Goal: Information Seeking & Learning: Learn about a topic

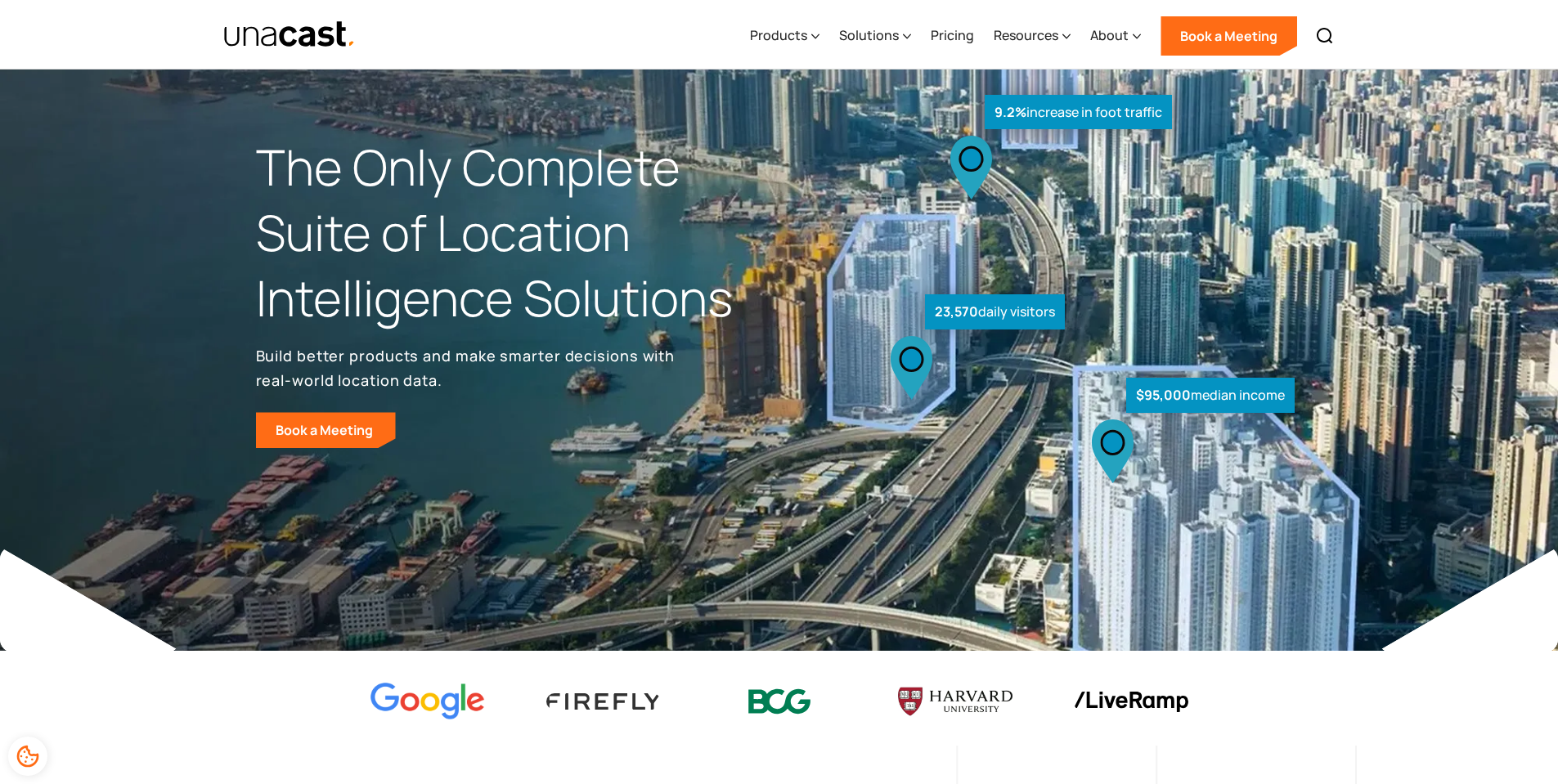
select select "**********"
click at [788, 36] on div "Products" at bounding box center [779, 35] width 57 height 19
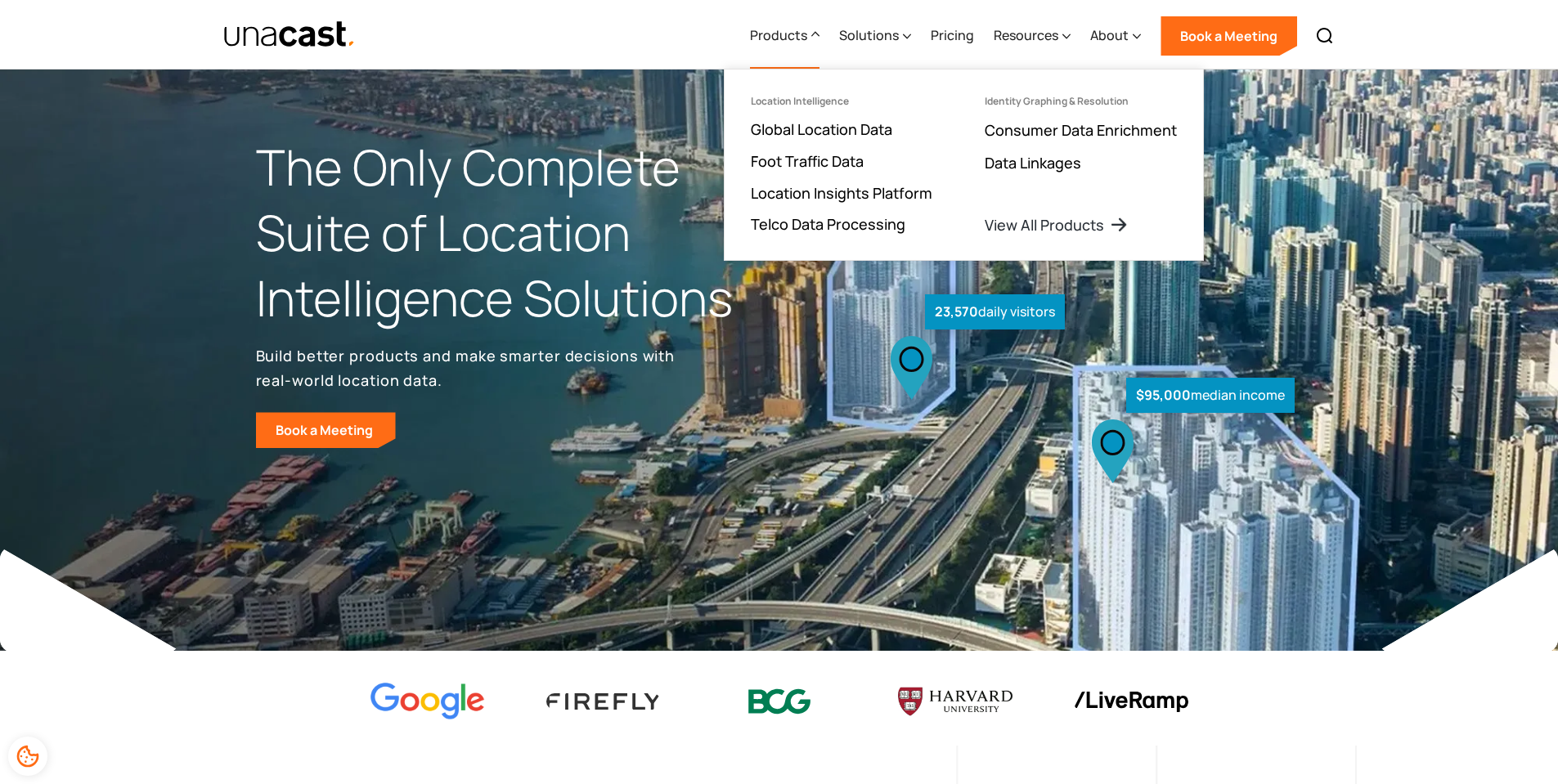
click at [808, 364] on div "$95,000 median income 23,570 daily visitors 9.2% increase in foot traffic" at bounding box center [1072, 308] width 587 height 280
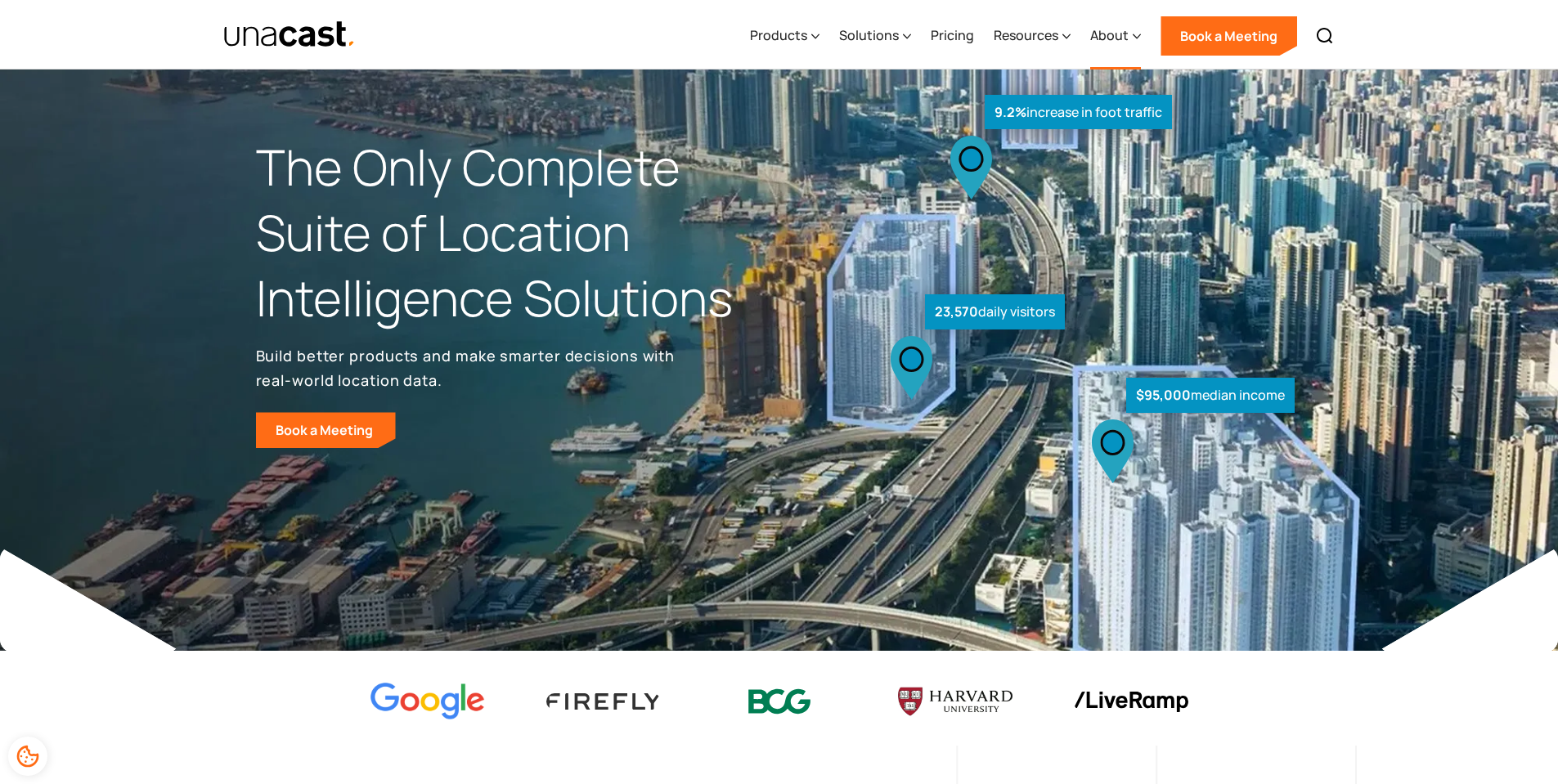
click at [1122, 29] on div "About" at bounding box center [1110, 35] width 39 height 19
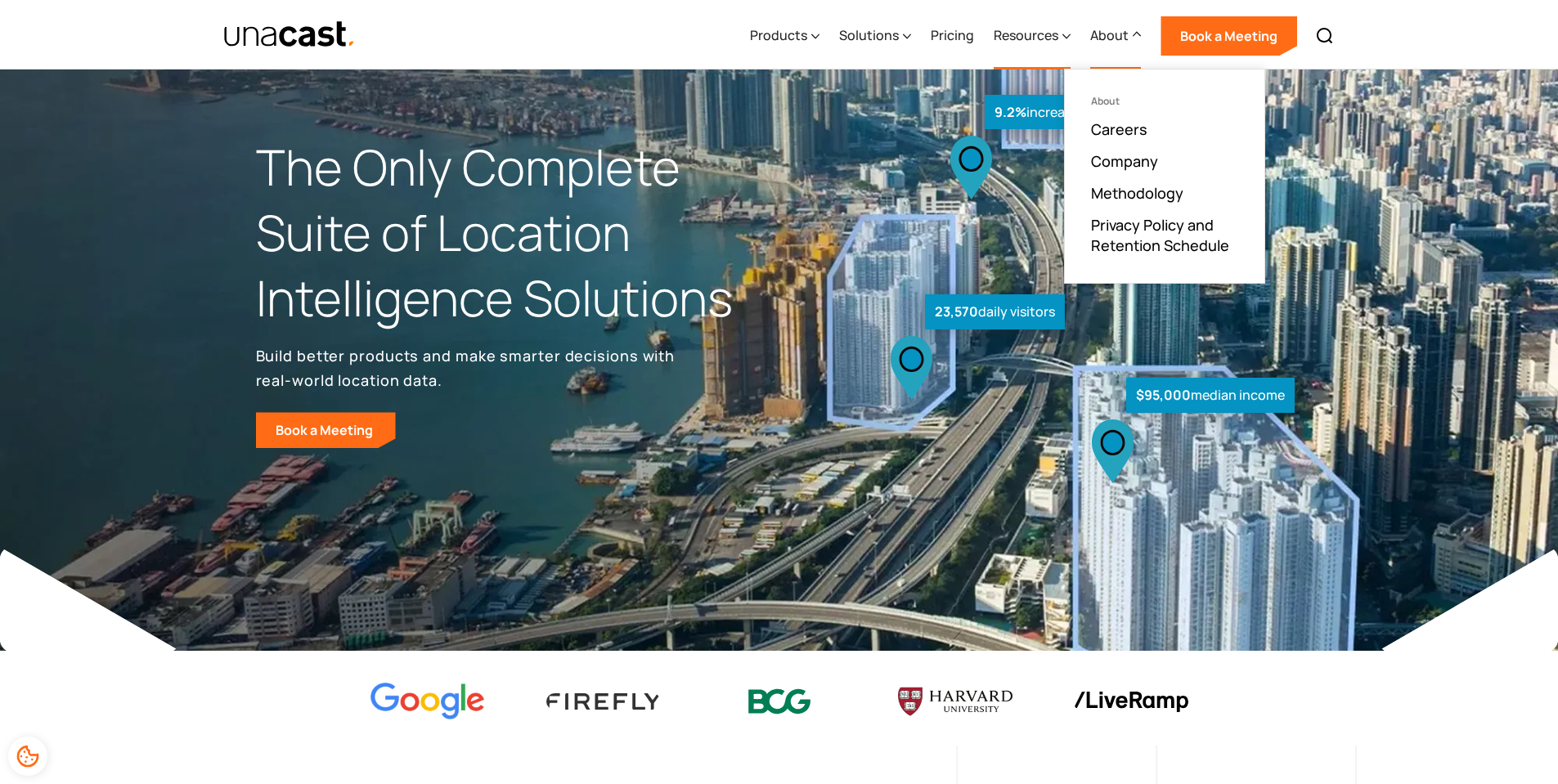
click at [1045, 41] on div "Resources" at bounding box center [1026, 35] width 65 height 19
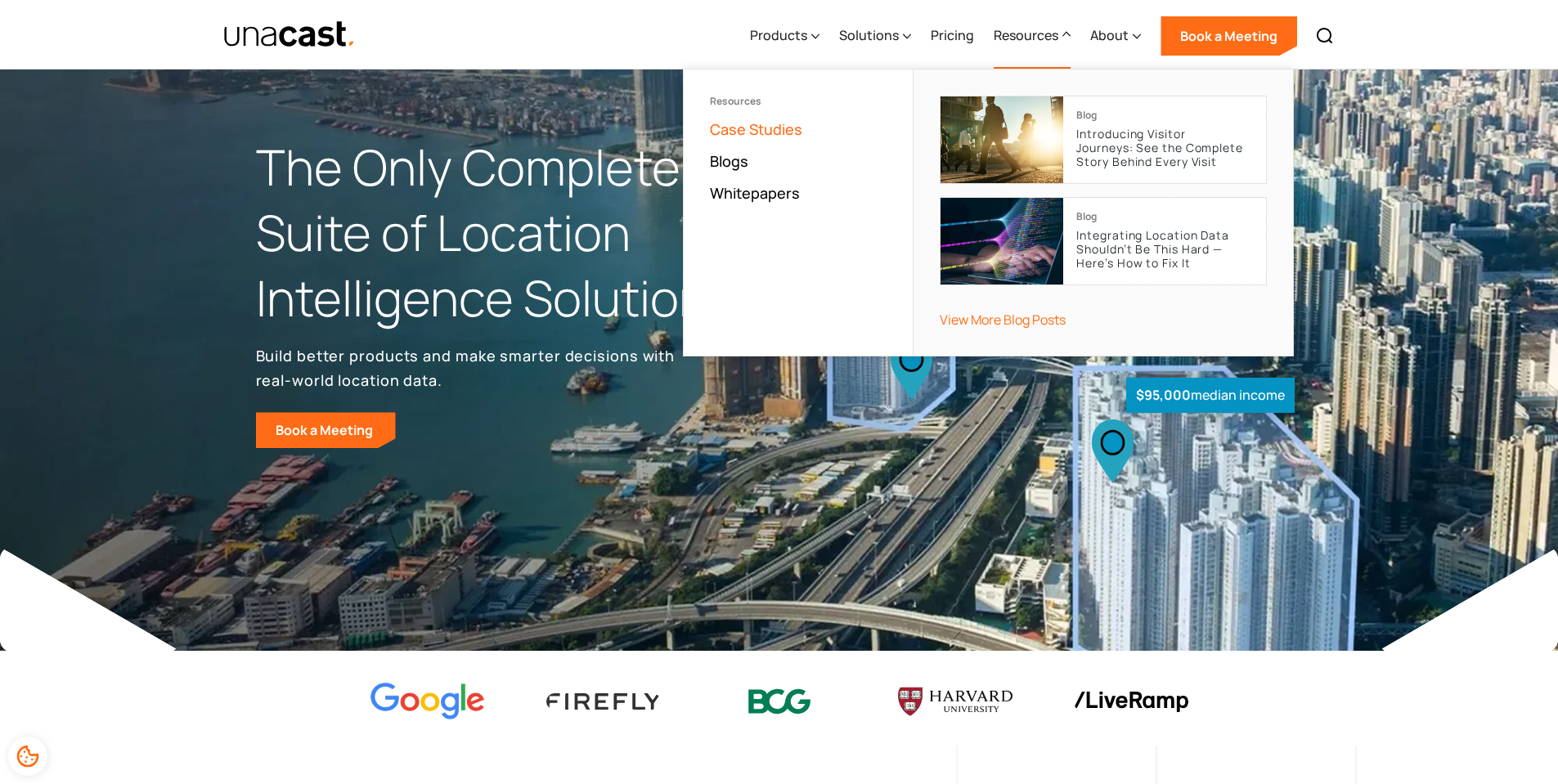
click at [762, 132] on link "Case Studies" at bounding box center [756, 128] width 92 height 19
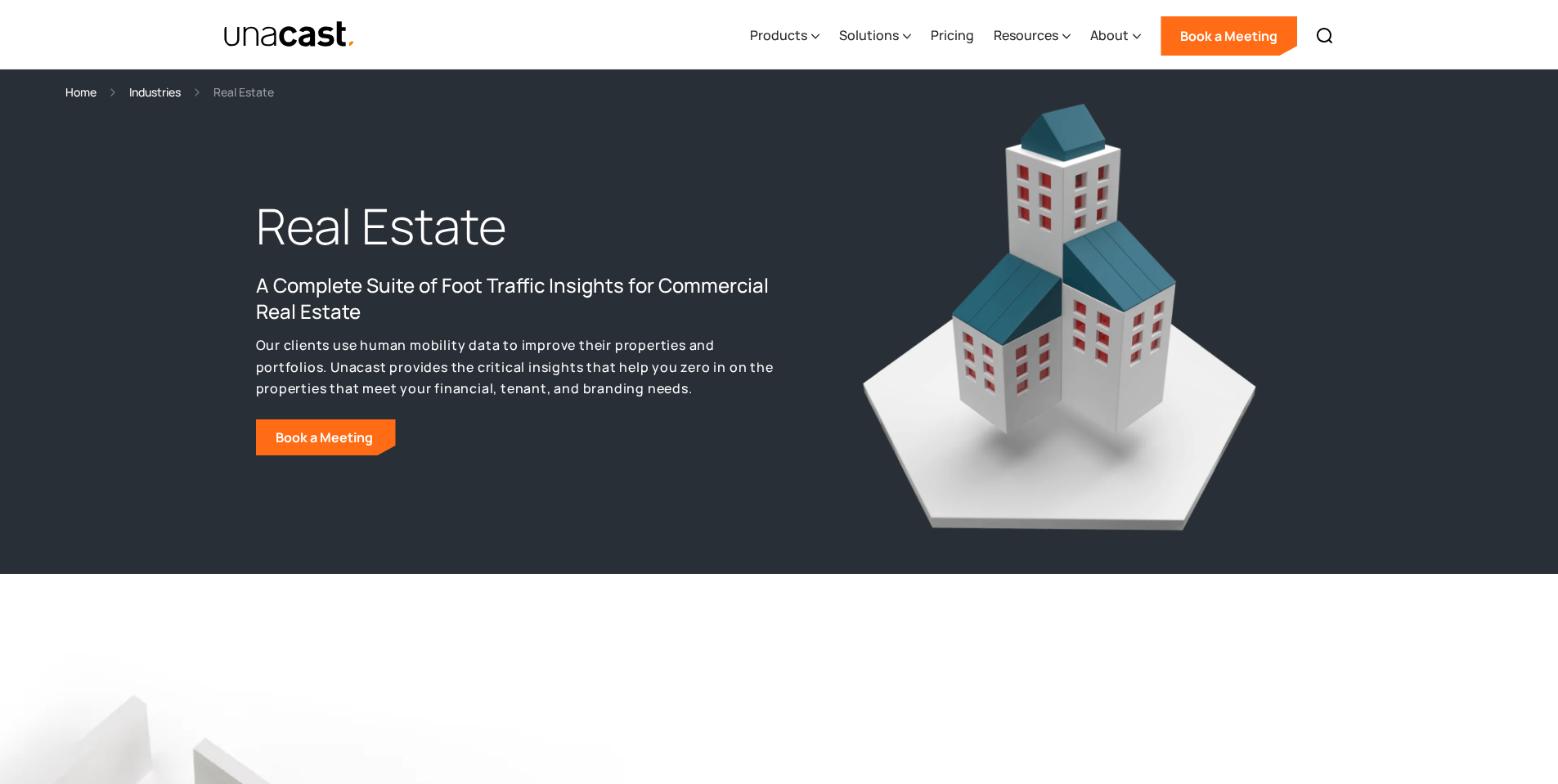
select select "**********"
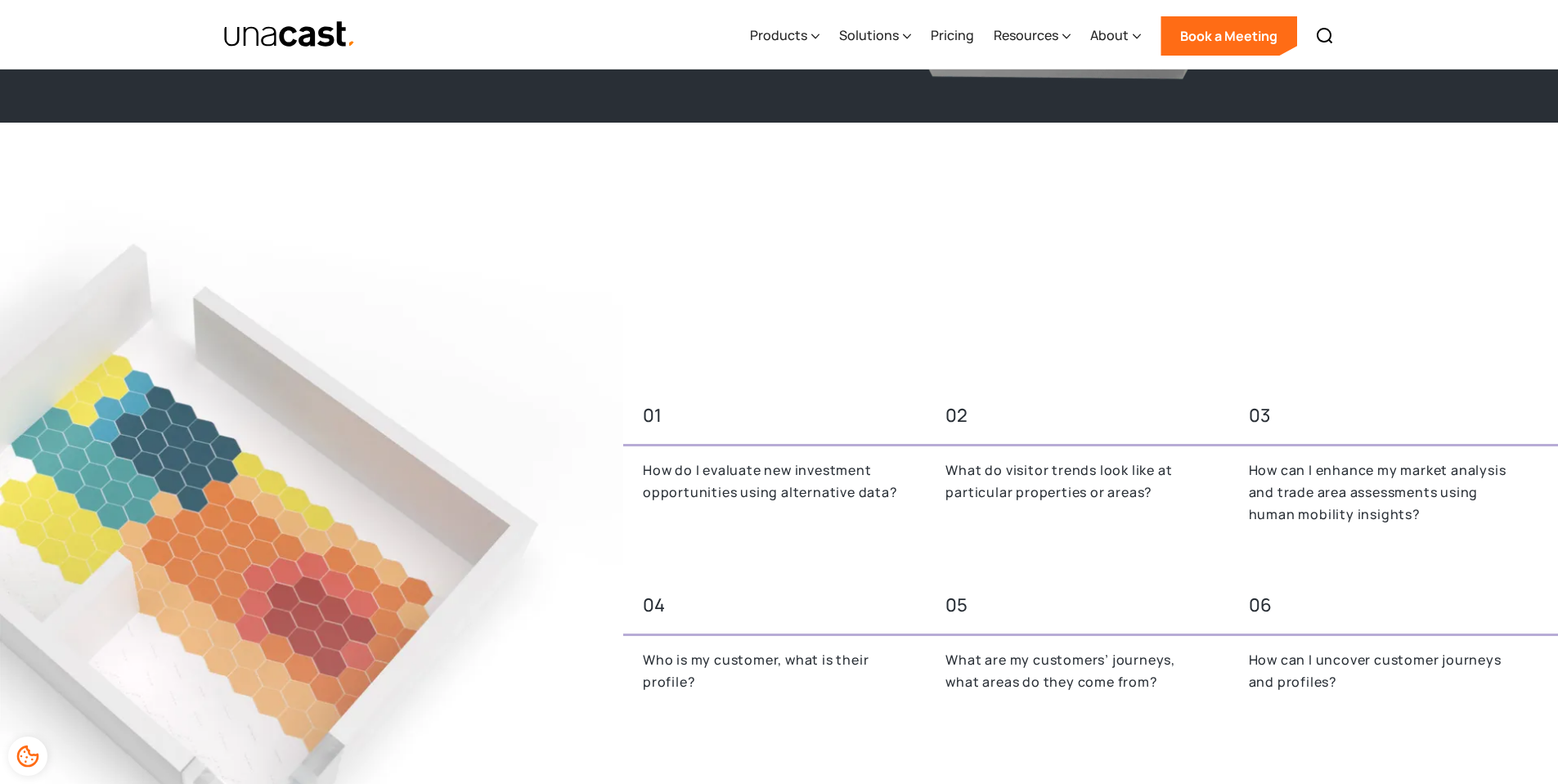
scroll to position [572, 0]
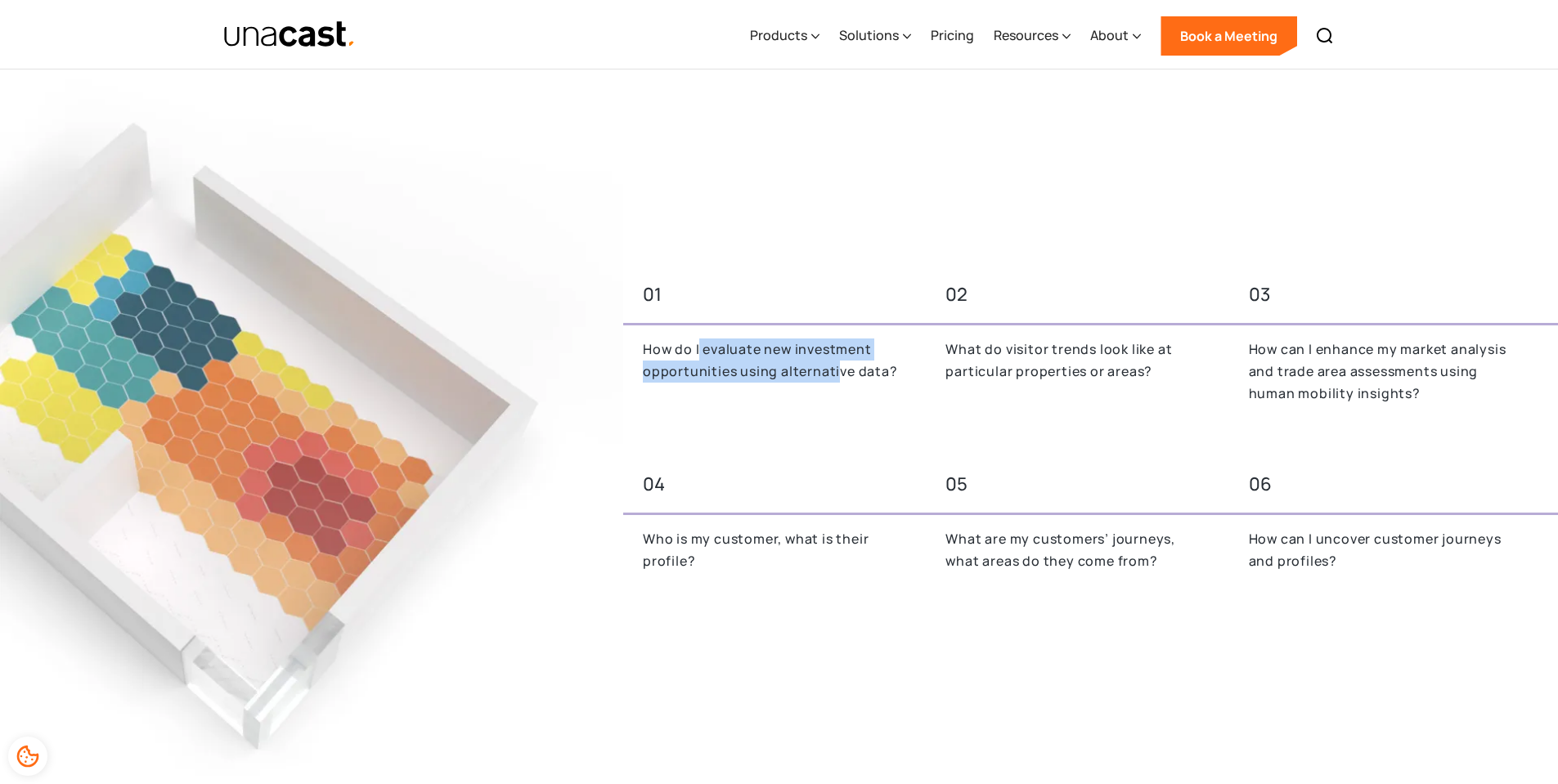
drag, startPoint x: 699, startPoint y: 350, endPoint x: 850, endPoint y: 361, distance: 151.4
click at [847, 361] on p "How do I evaluate new investment opportunities using alternative data?" at bounding box center [774, 360] width 263 height 43
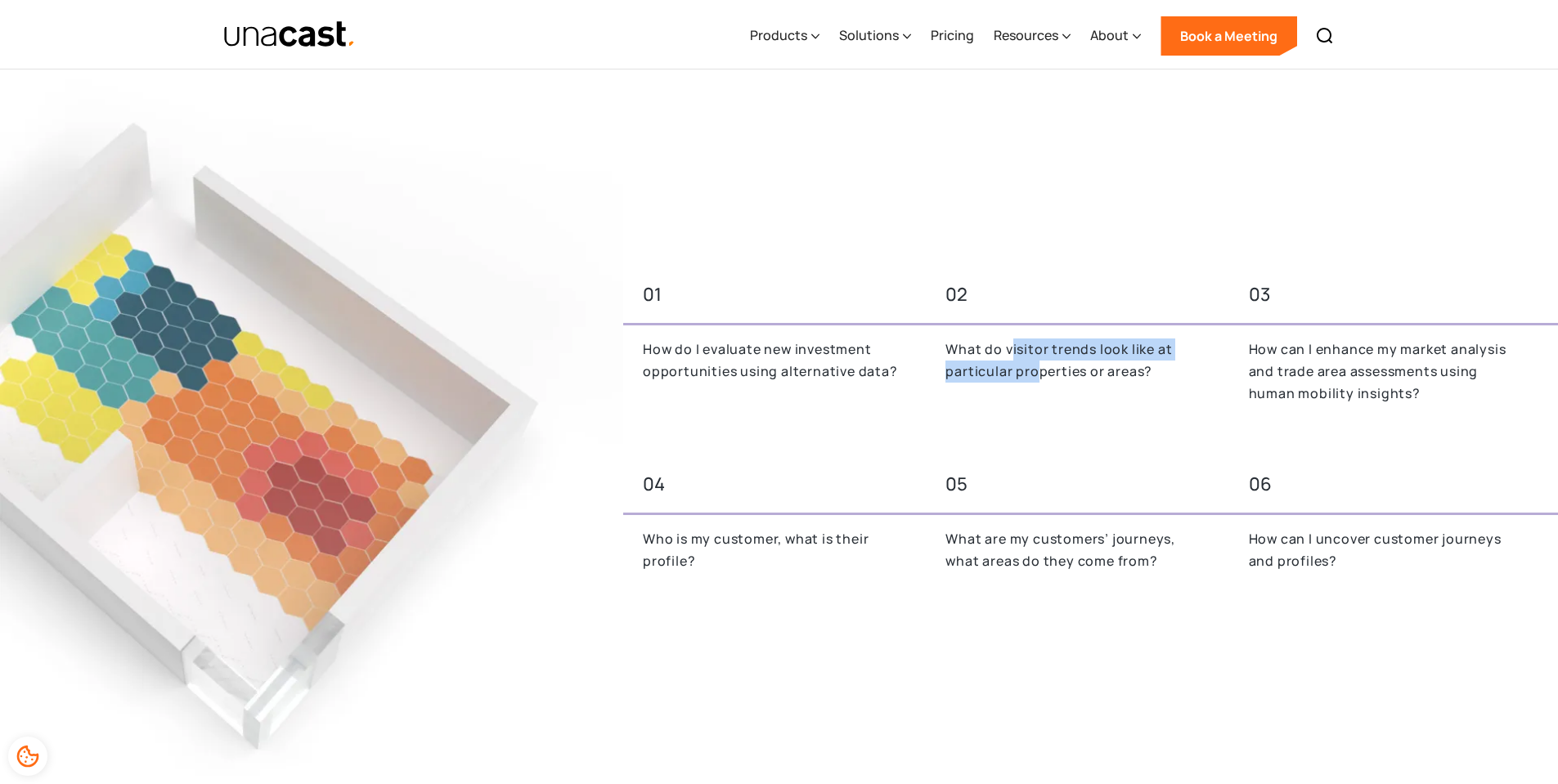
drag, startPoint x: 1012, startPoint y: 340, endPoint x: 1042, endPoint y: 369, distance: 41.7
click at [1041, 369] on p "What do visitor trends look like at particular properties or areas?" at bounding box center [1078, 360] width 263 height 43
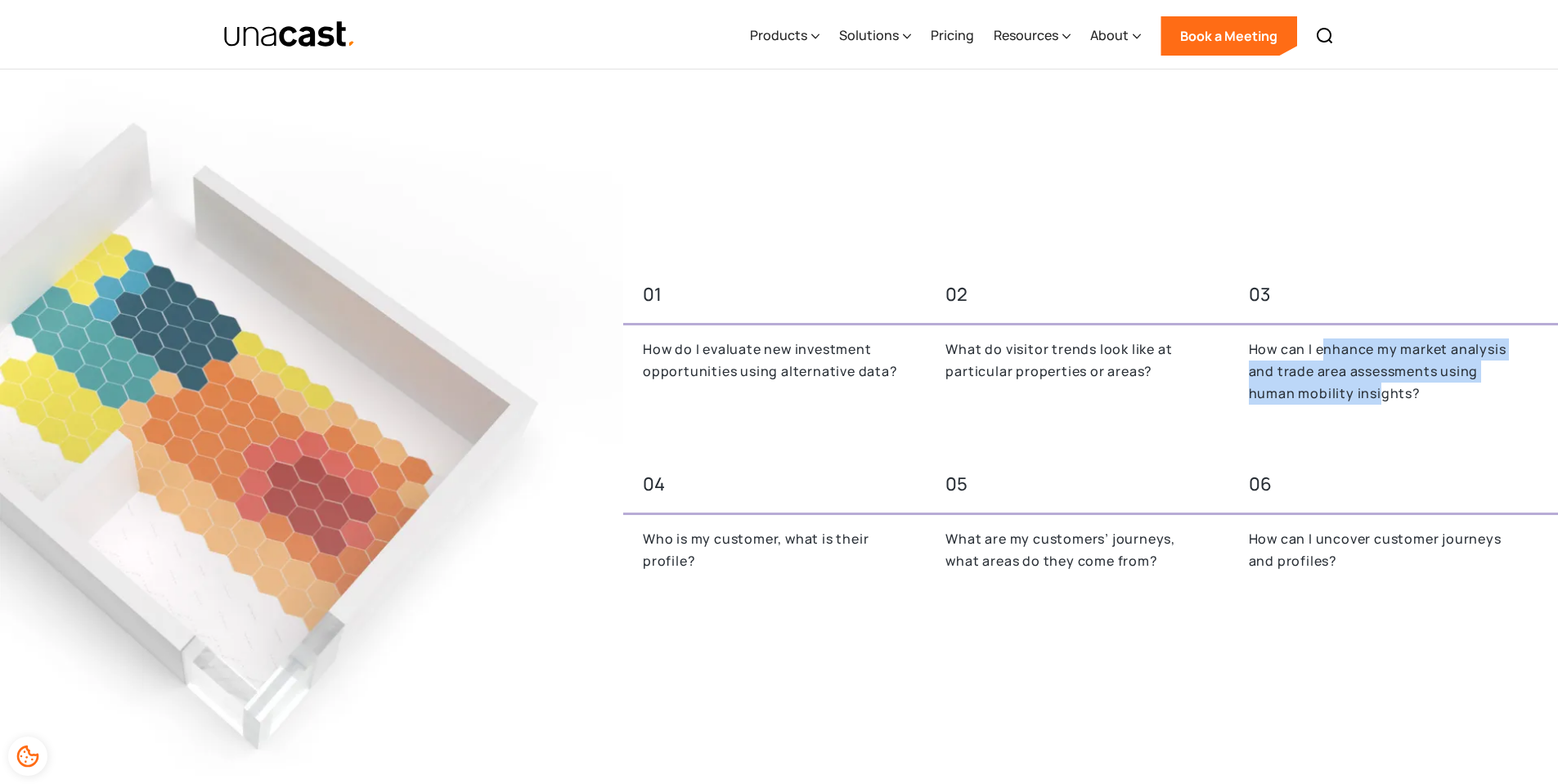
drag, startPoint x: 1322, startPoint y: 349, endPoint x: 1379, endPoint y: 398, distance: 75.2
click at [1379, 398] on p "How can I enhance my market analysis and trade area assessments using human mob…" at bounding box center [1381, 370] width 263 height 65
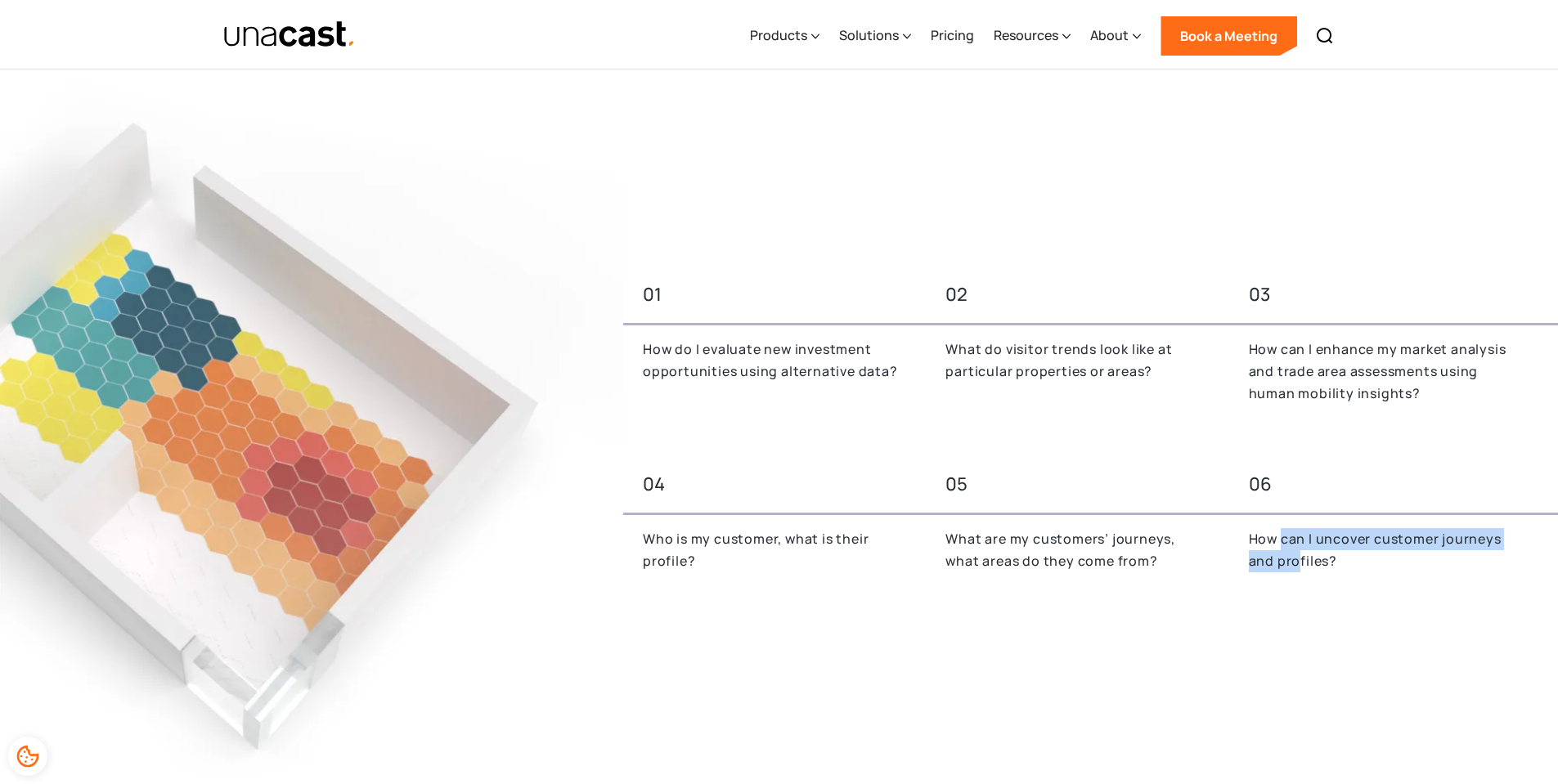
drag, startPoint x: 1280, startPoint y: 537, endPoint x: 1300, endPoint y: 554, distance: 26.2
click at [1300, 554] on p "How can I uncover customer journeys and profiles?" at bounding box center [1381, 549] width 263 height 43
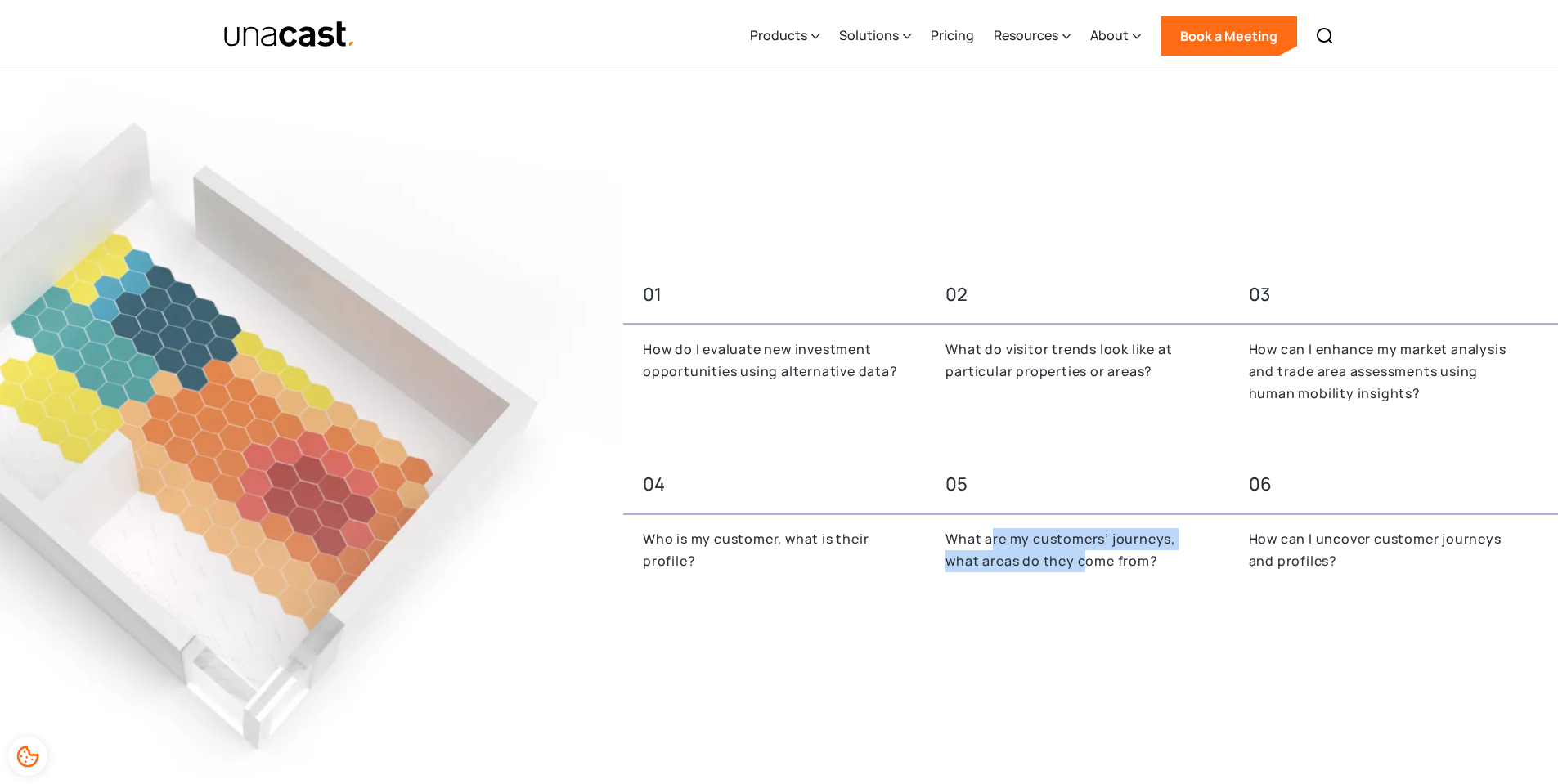
drag, startPoint x: 990, startPoint y: 543, endPoint x: 1085, endPoint y: 553, distance: 95.5
click at [1085, 553] on p "What are my customers’ journeys, what areas do they come from?" at bounding box center [1078, 549] width 263 height 43
click at [1083, 565] on p "What are my customers’ journeys, what areas do they come from?" at bounding box center [1078, 549] width 263 height 43
click at [806, 42] on div "Products" at bounding box center [779, 35] width 57 height 19
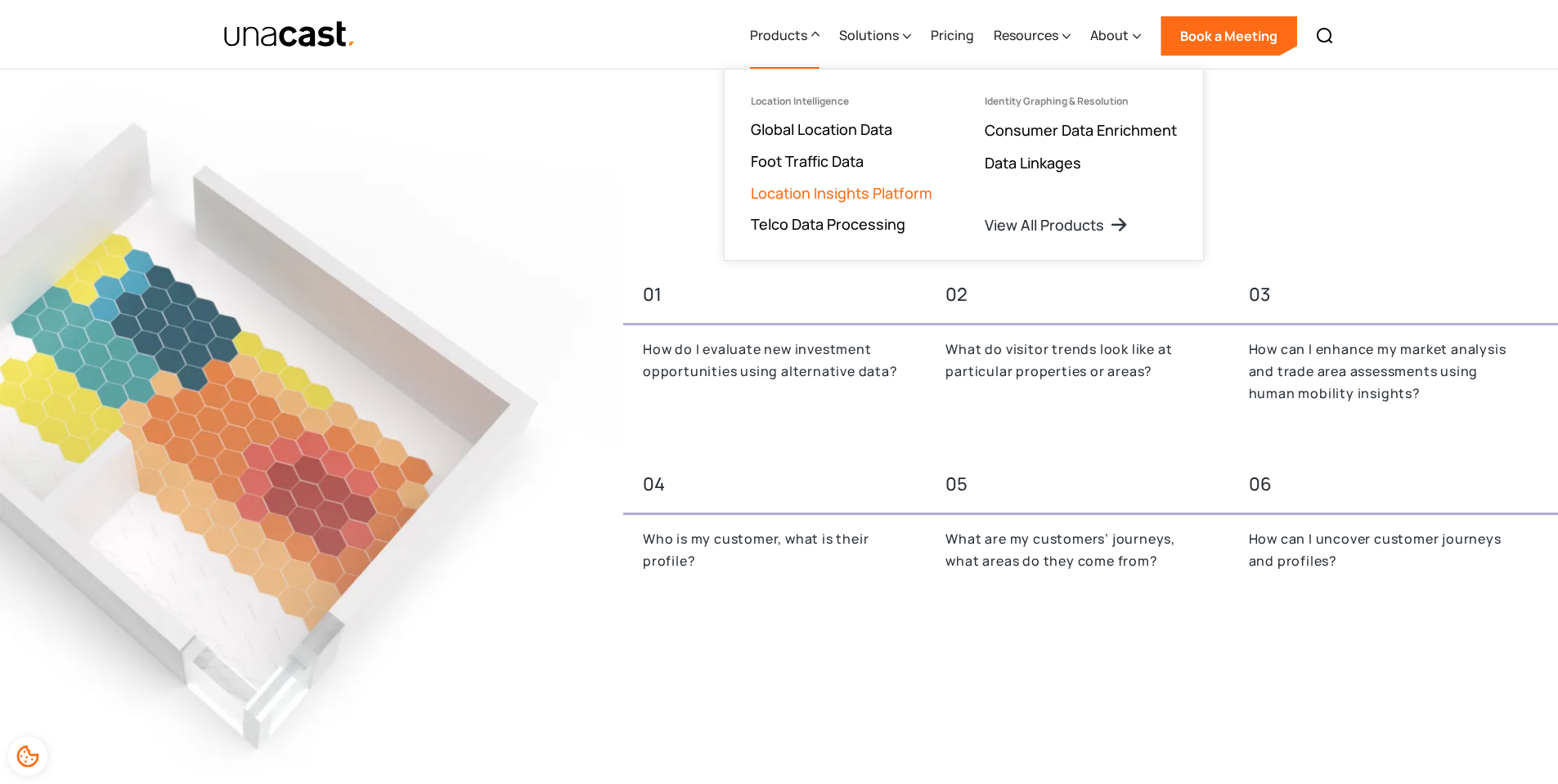
click at [822, 188] on link "Location Insights Platform" at bounding box center [841, 192] width 182 height 19
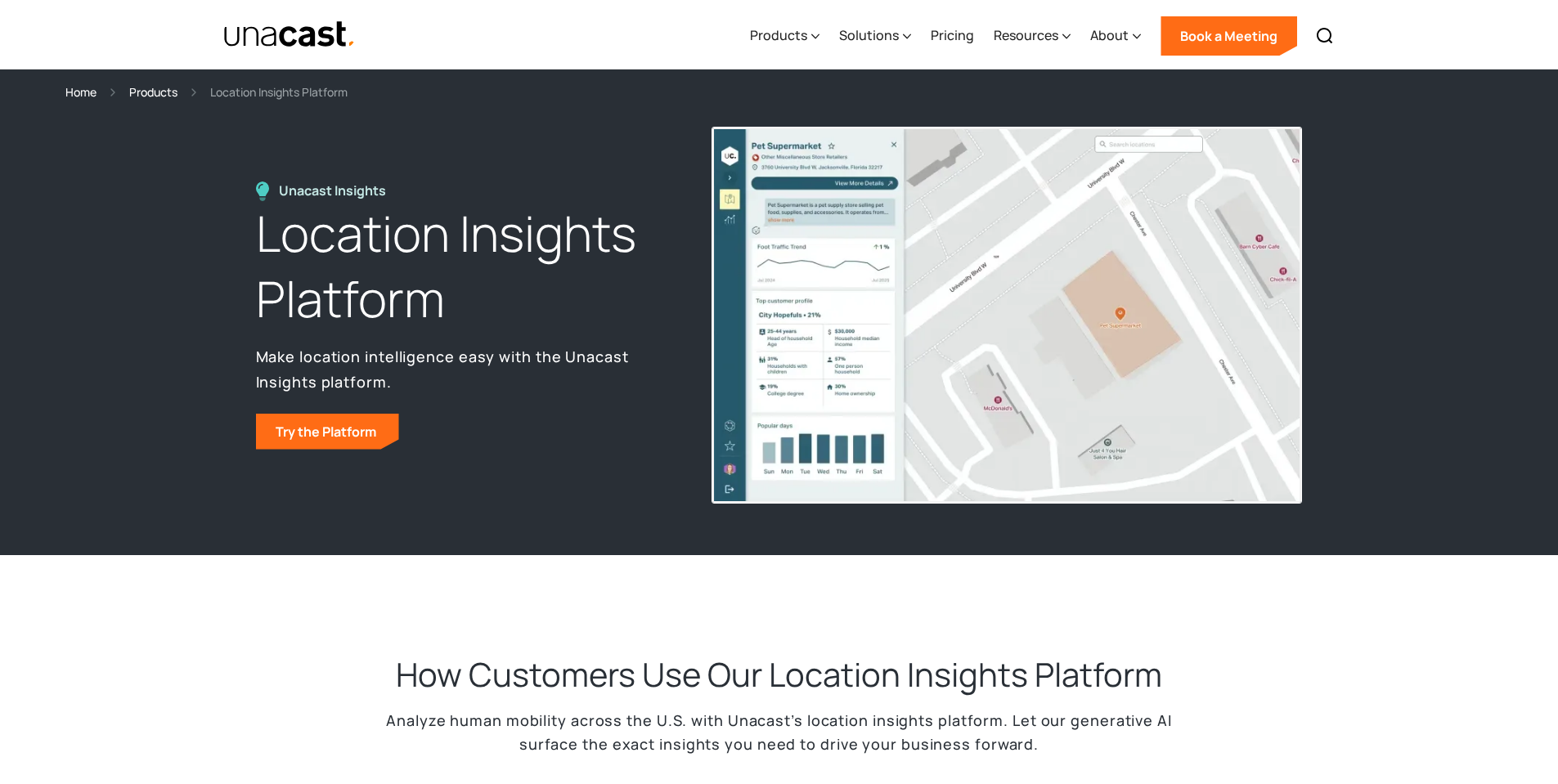
select select "**********"
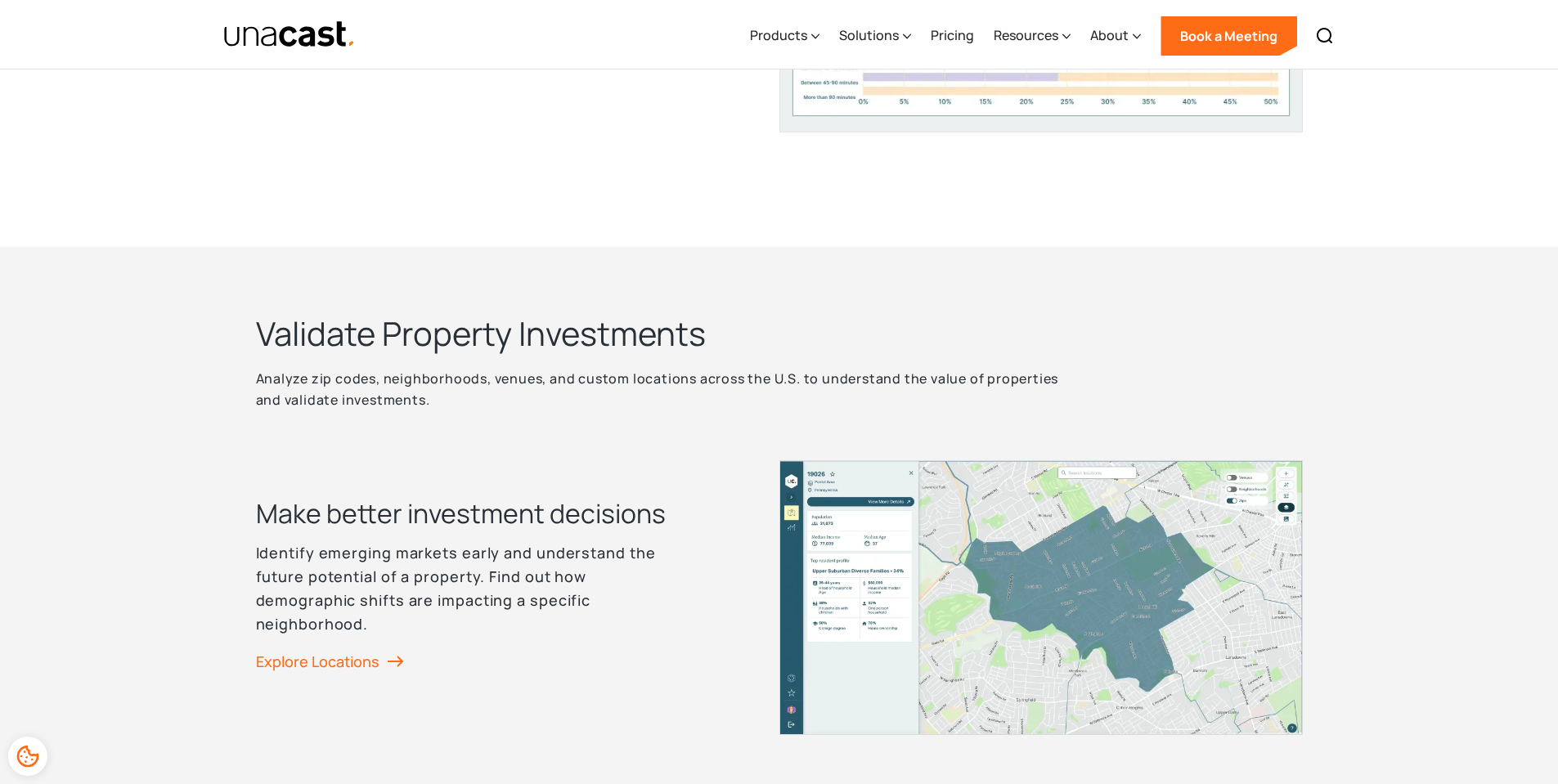
scroll to position [1880, 0]
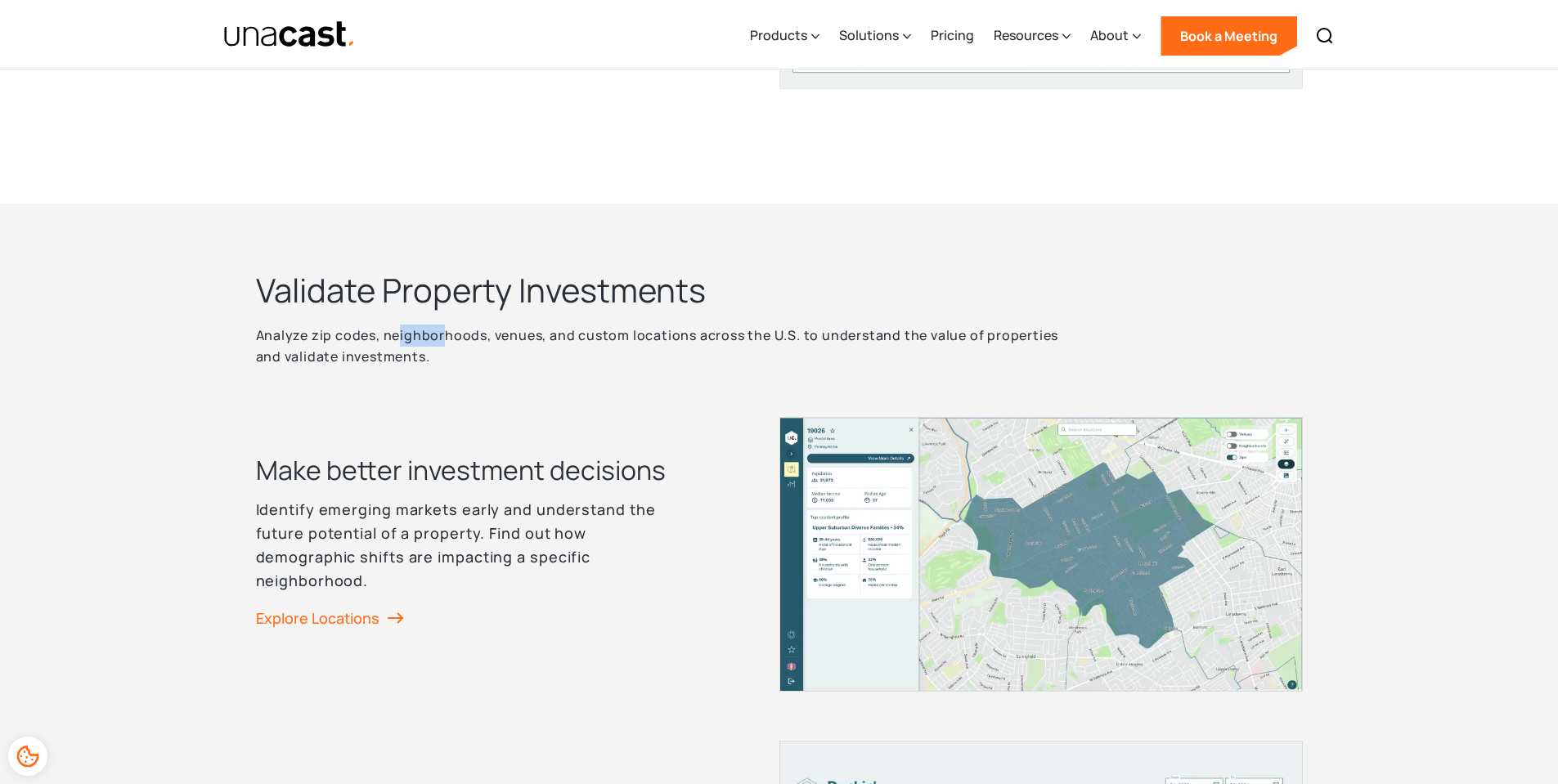
drag, startPoint x: 446, startPoint y: 336, endPoint x: 399, endPoint y: 343, distance: 47.5
click at [399, 343] on p "Analyze zip codes, neighborhoods, venues, and custom locations across the U.S. …" at bounding box center [665, 346] width 818 height 43
click at [383, 363] on p "Analyze zip codes, neighborhoods, venues, and custom locations across the U.S. …" at bounding box center [665, 346] width 818 height 43
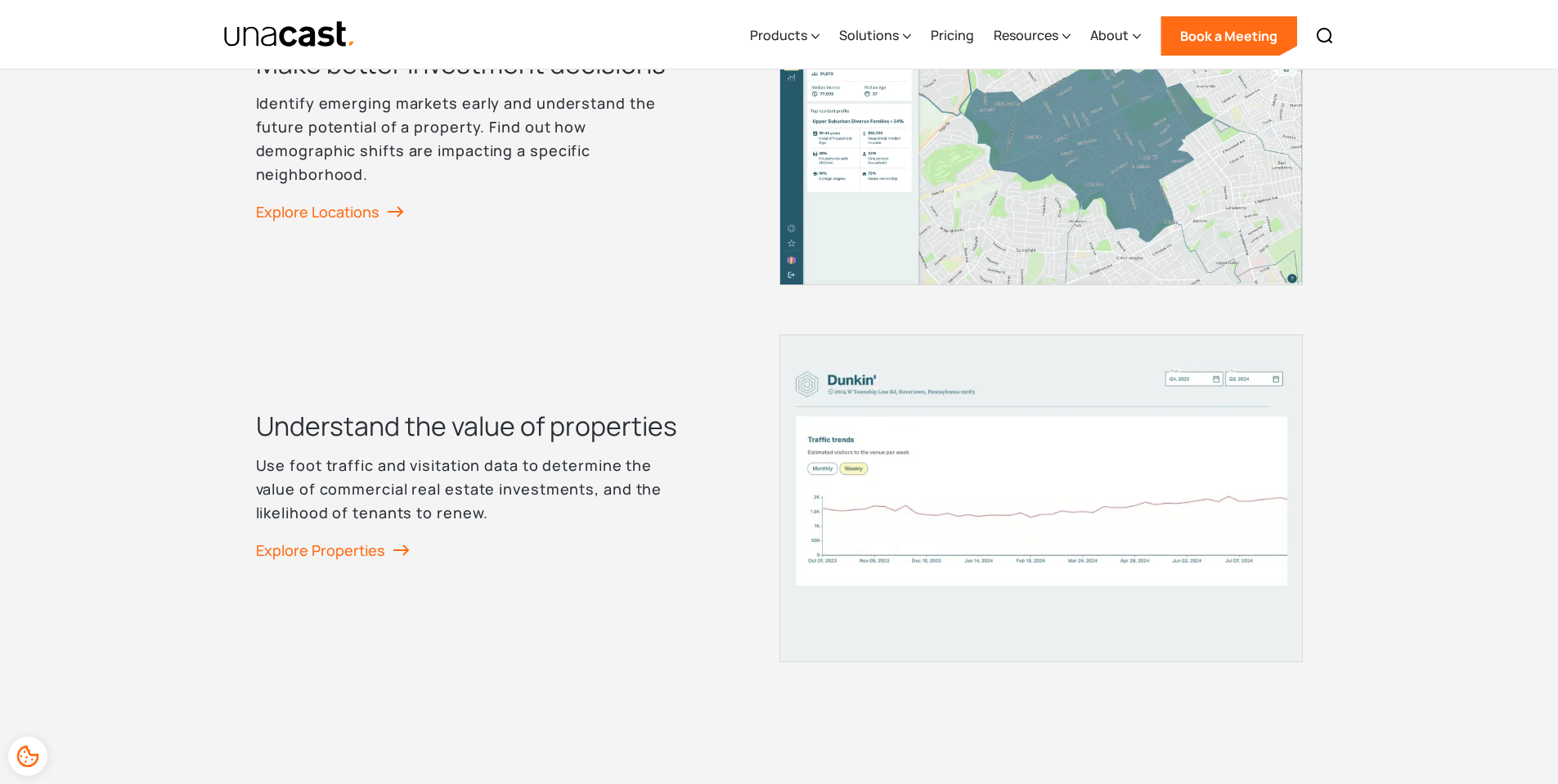
scroll to position [2289, 0]
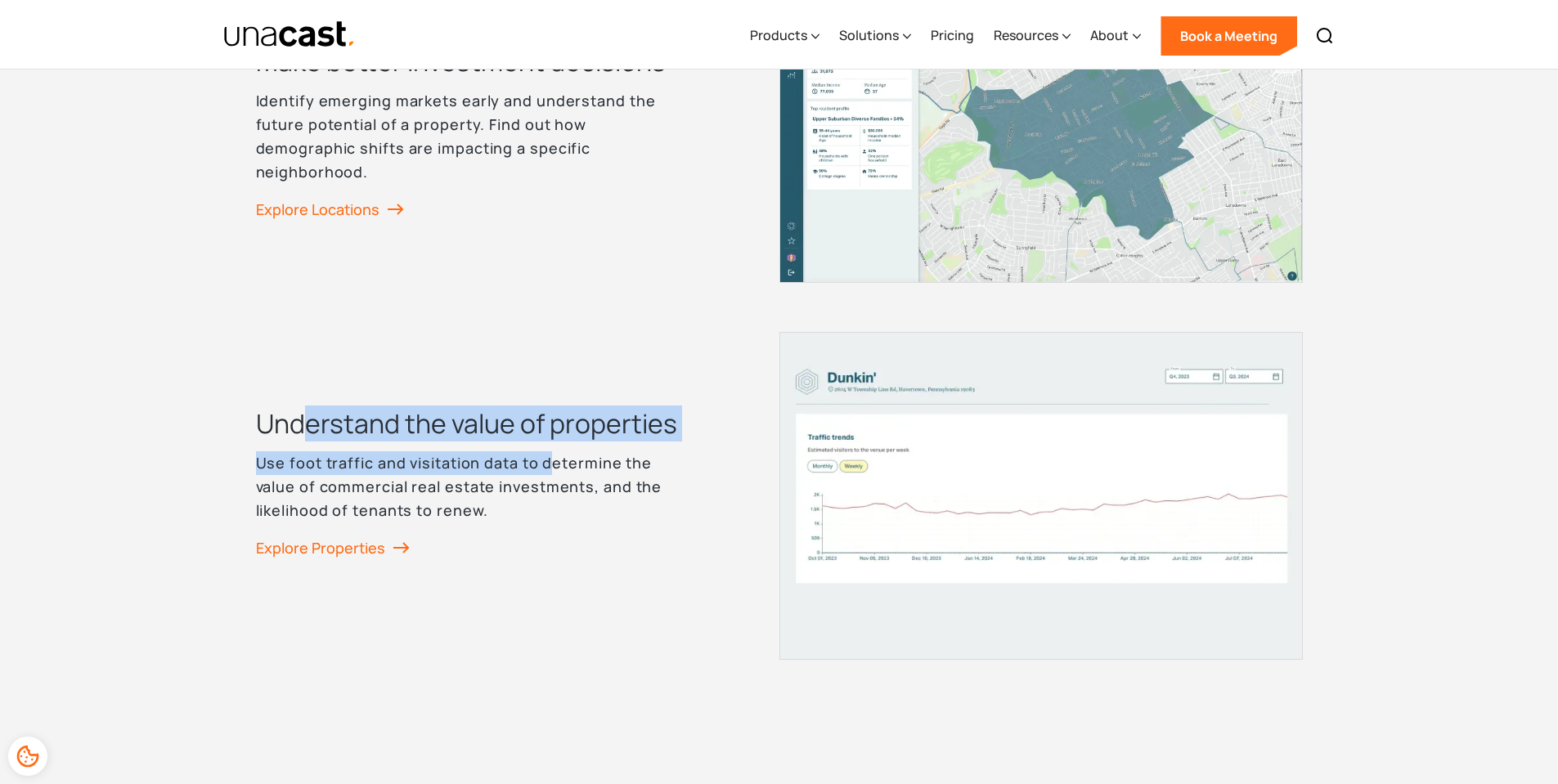
drag, startPoint x: 310, startPoint y: 433, endPoint x: 546, endPoint y: 462, distance: 237.8
click at [546, 462] on div "Understand the value of properties Use foot traffic and visitation data to dete…" at bounding box center [493, 495] width 475 height 181
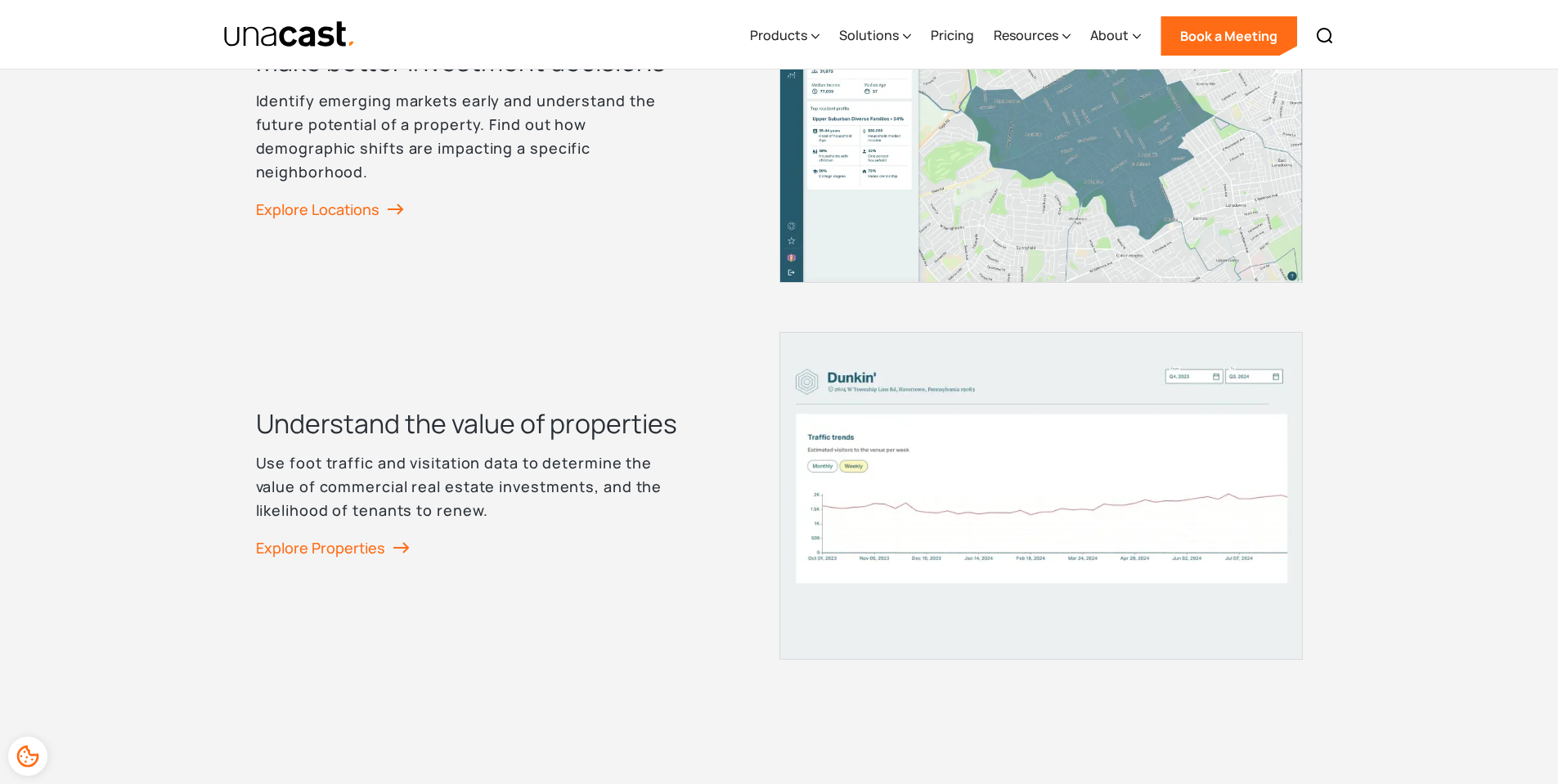
click at [448, 483] on p "Use foot traffic and visitation data to determine the value of commercial real …" at bounding box center [469, 486] width 426 height 70
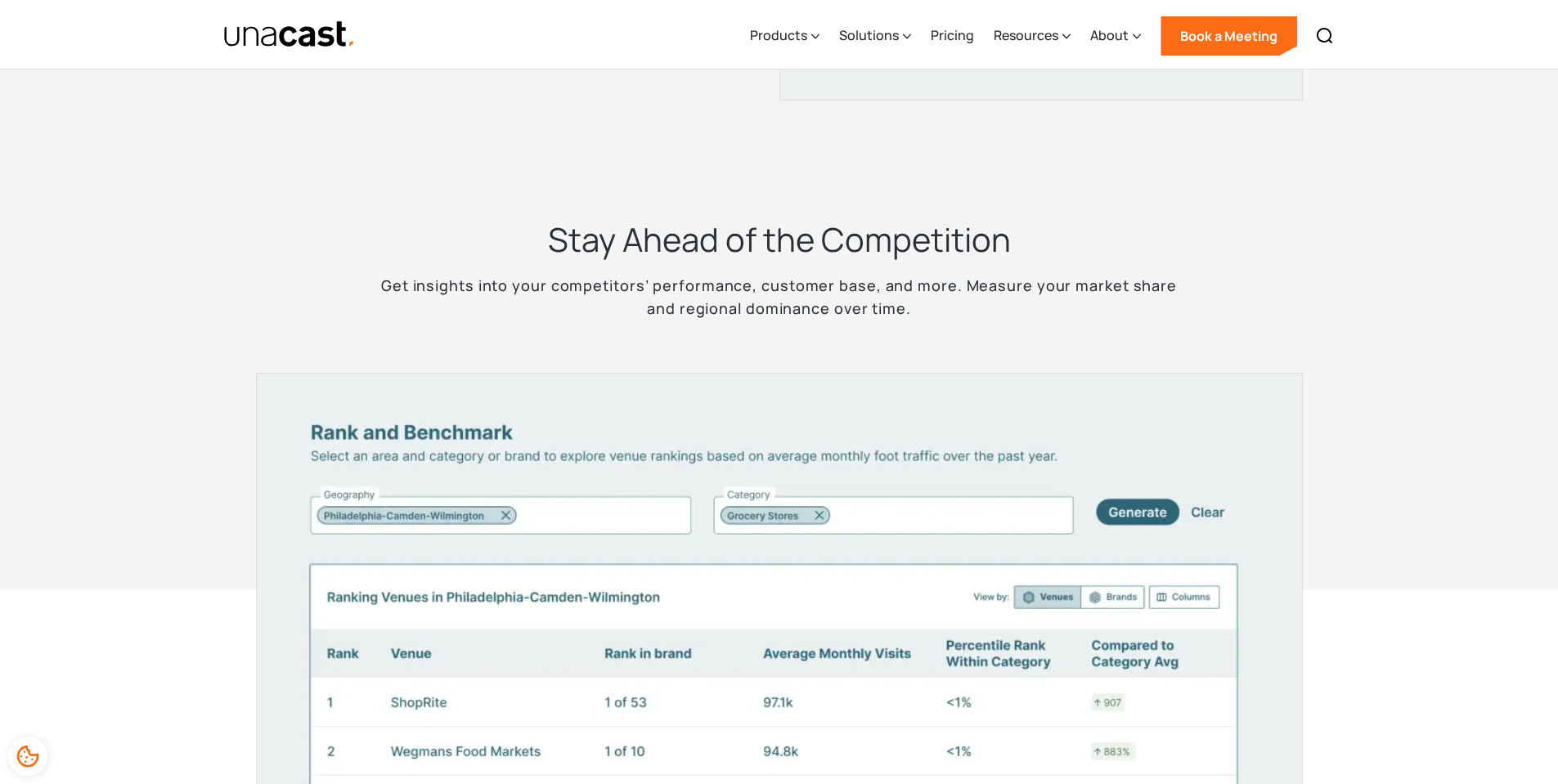
scroll to position [2943, 0]
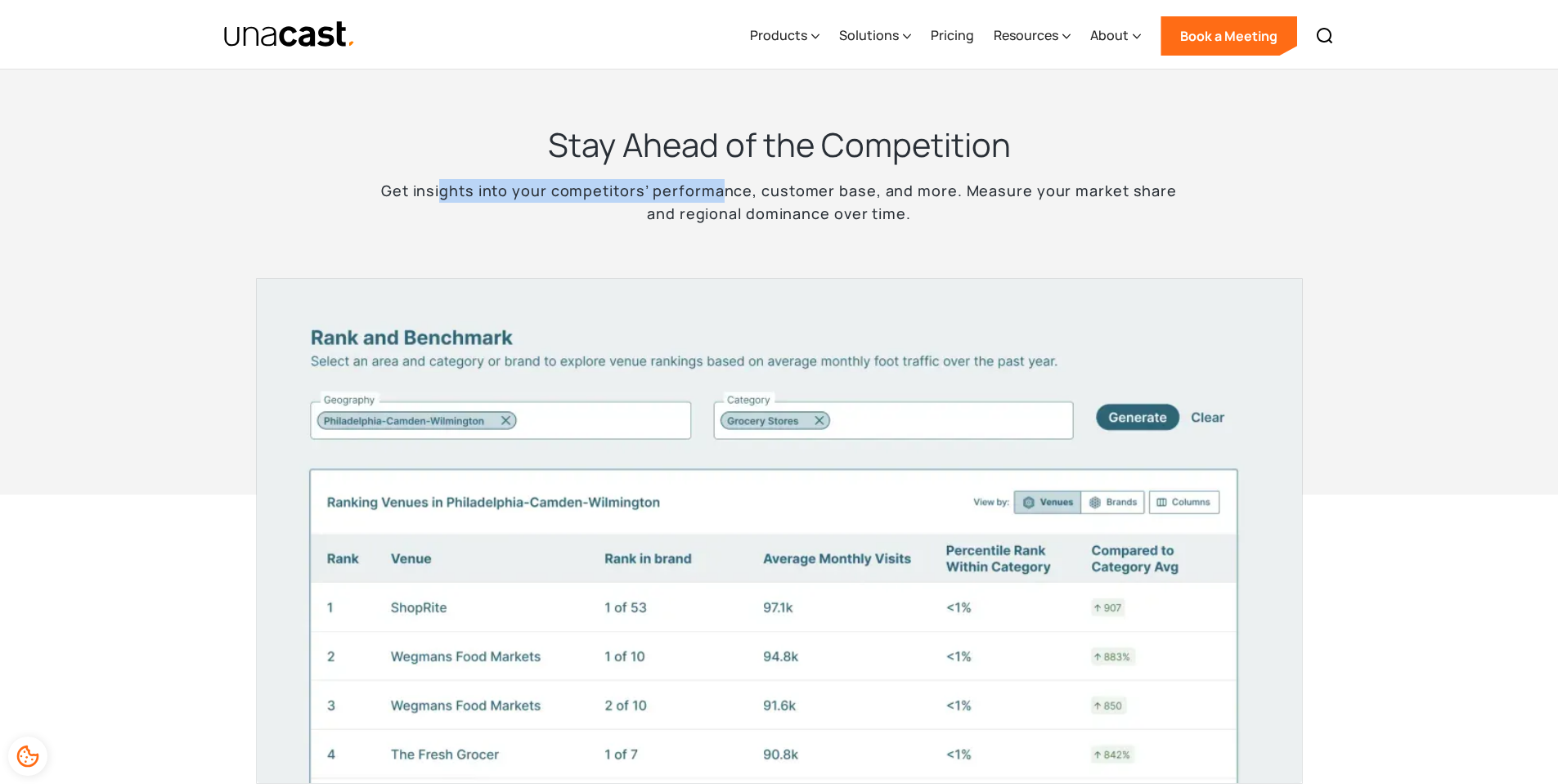
drag, startPoint x: 431, startPoint y: 191, endPoint x: 712, endPoint y: 176, distance: 281.4
click at [712, 176] on div "Stay Ahead of the Competition Get insights into your competitors’ performance, …" at bounding box center [779, 184] width 818 height 122
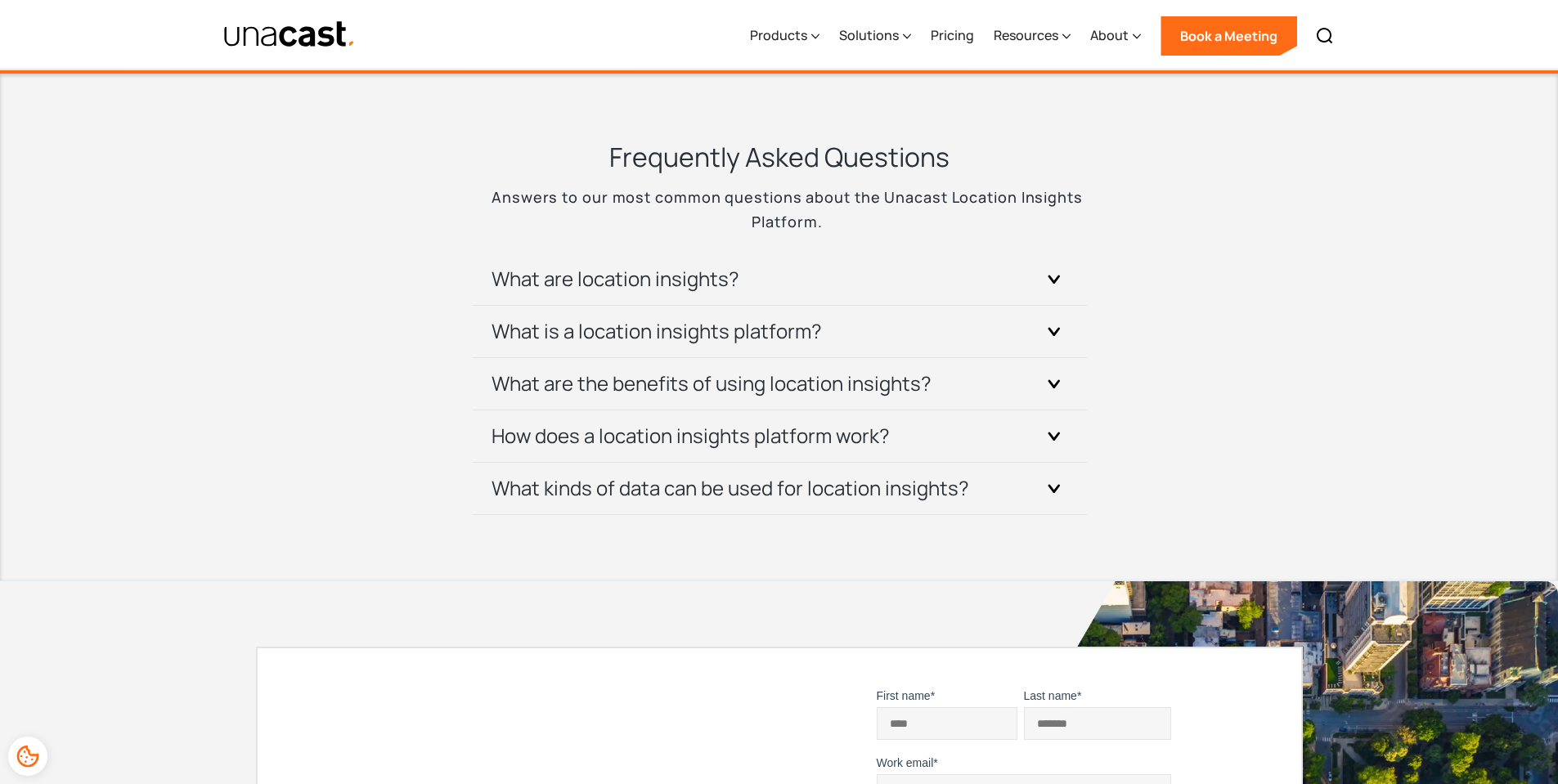
scroll to position [5723, 0]
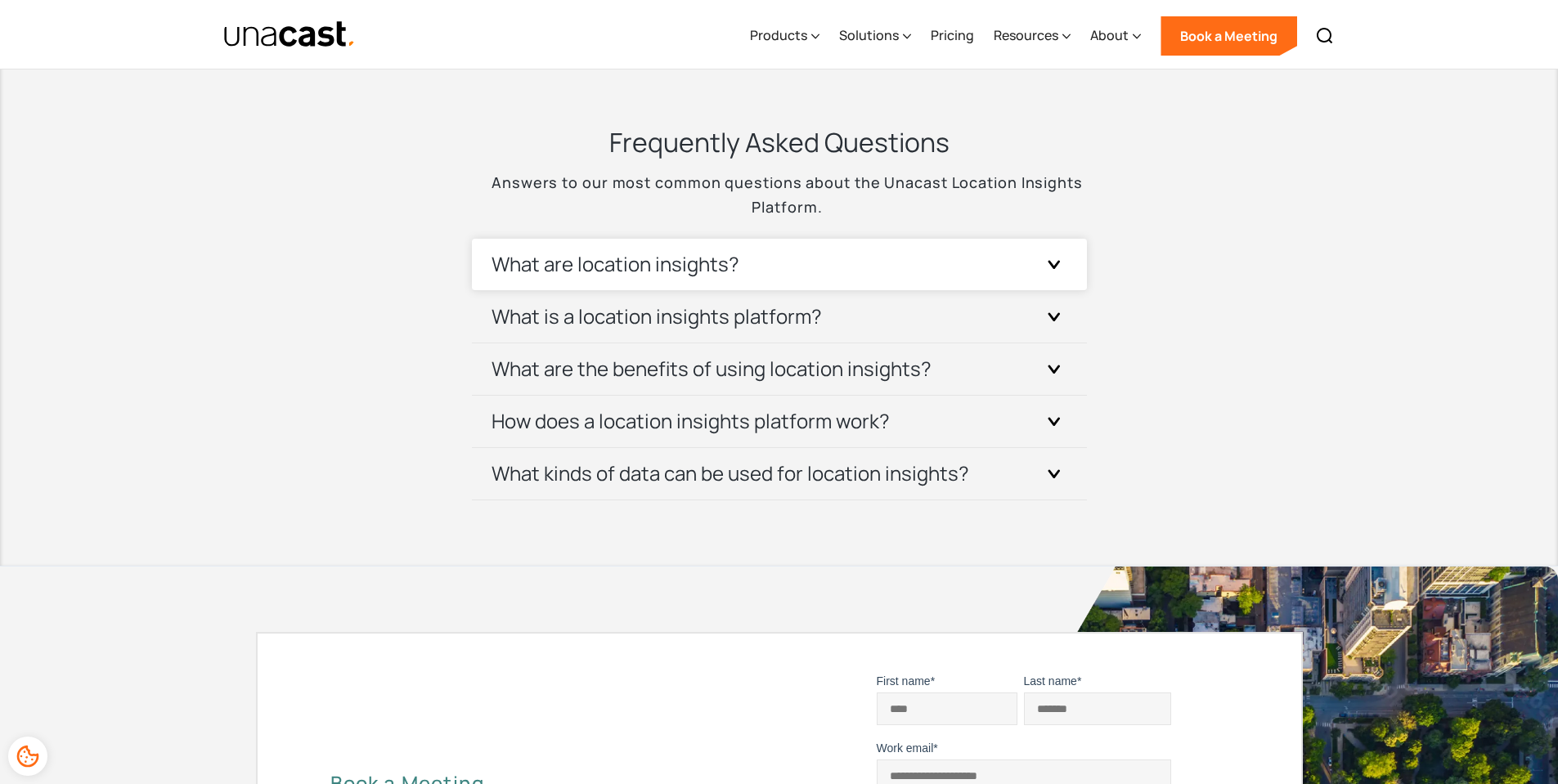
click at [861, 267] on div "What are location insights?" at bounding box center [779, 264] width 576 height 51
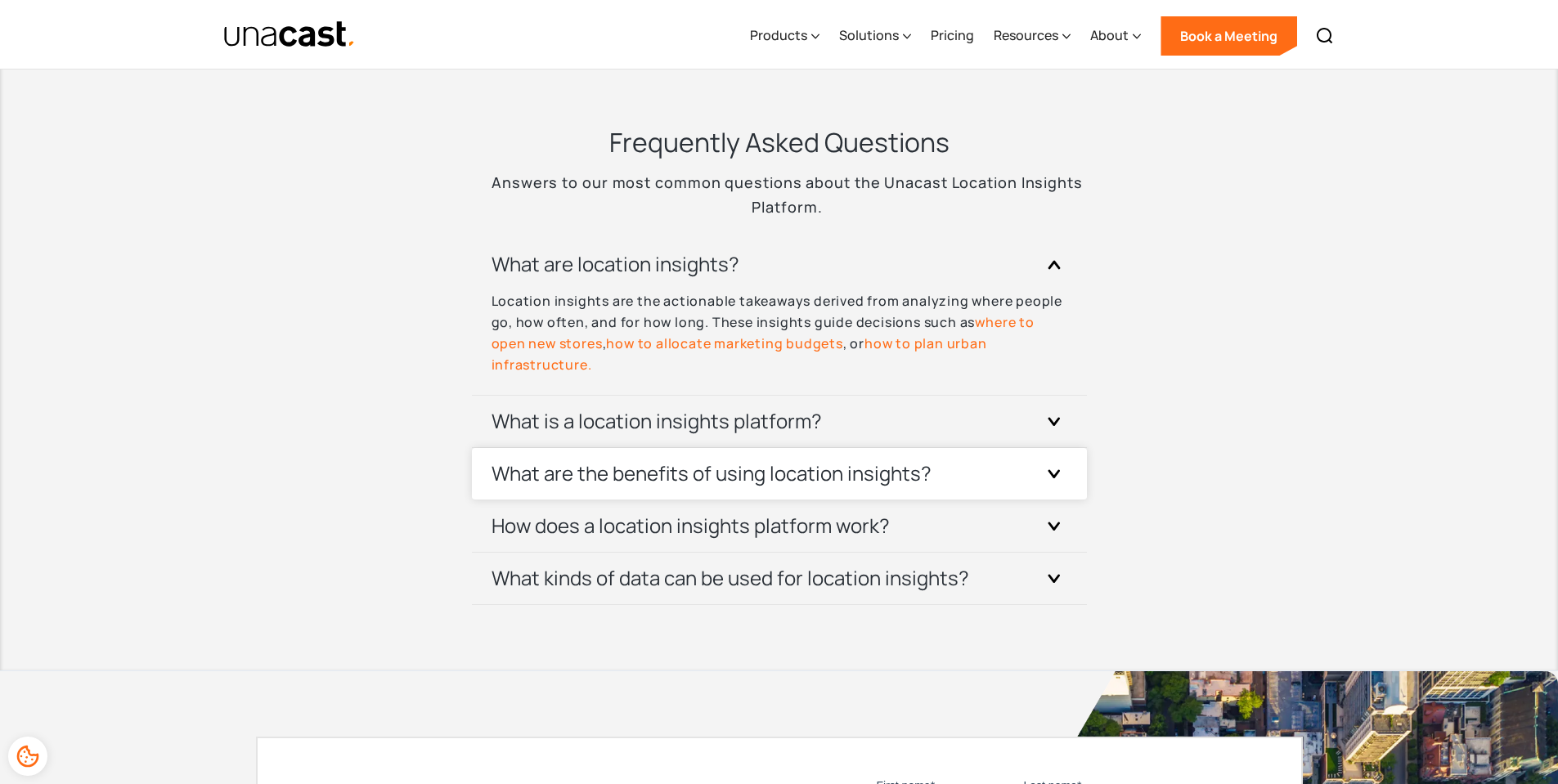
click at [807, 477] on h3 "What are the benefits of using location insights?" at bounding box center [711, 473] width 440 height 26
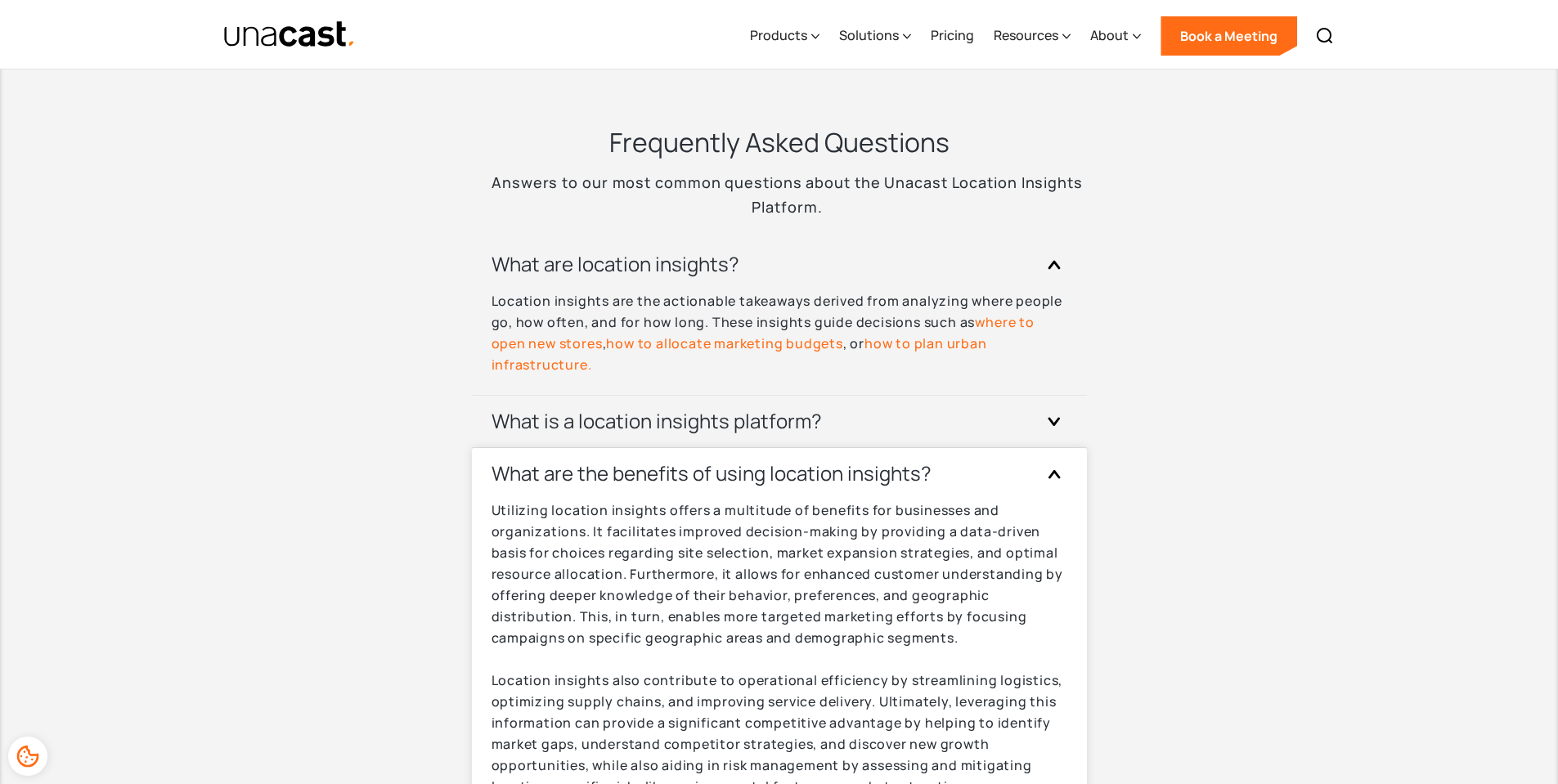
click at [806, 472] on h3 "What are the benefits of using location insights?" at bounding box center [711, 473] width 440 height 26
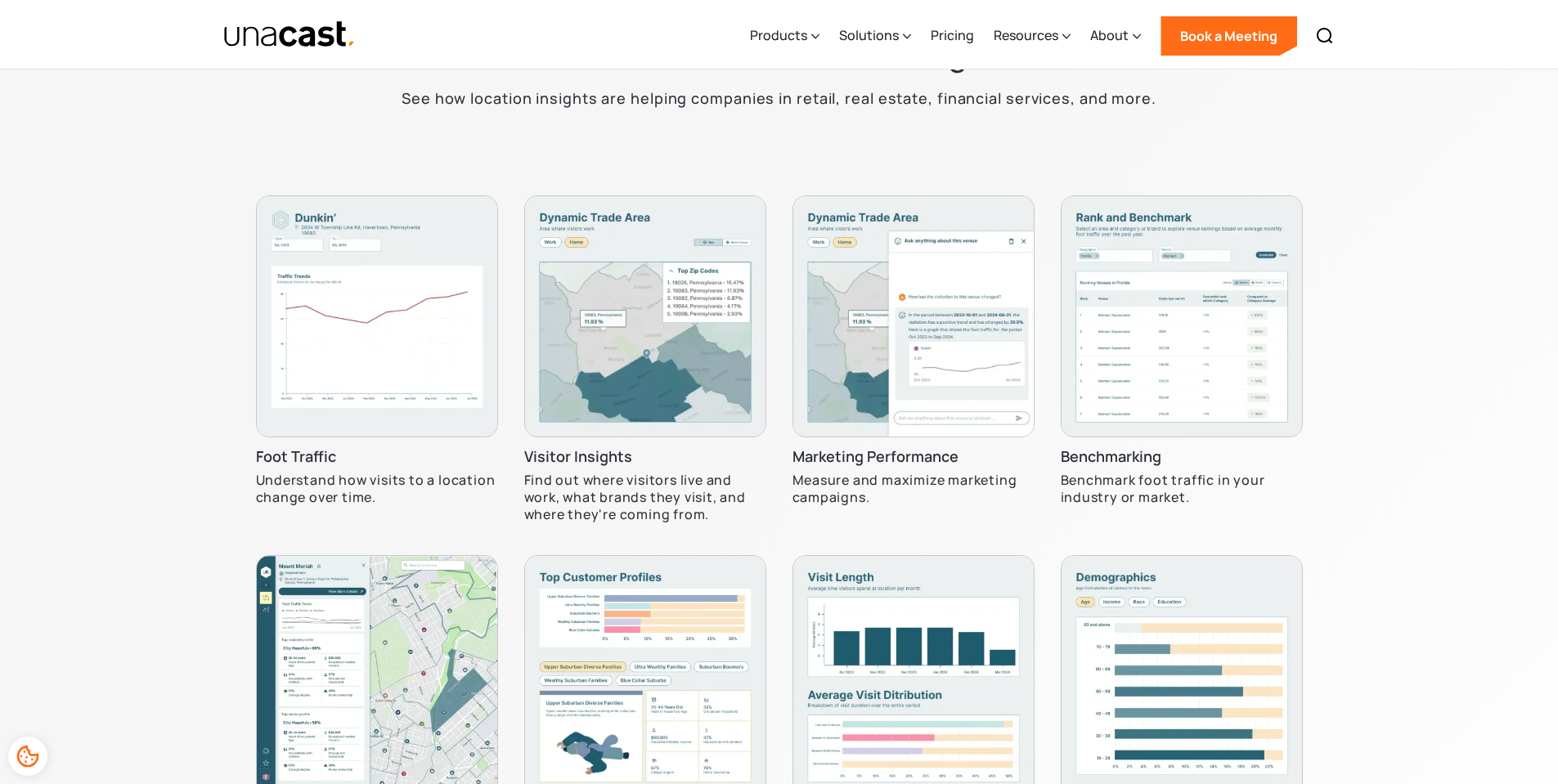
scroll to position [4742, 0]
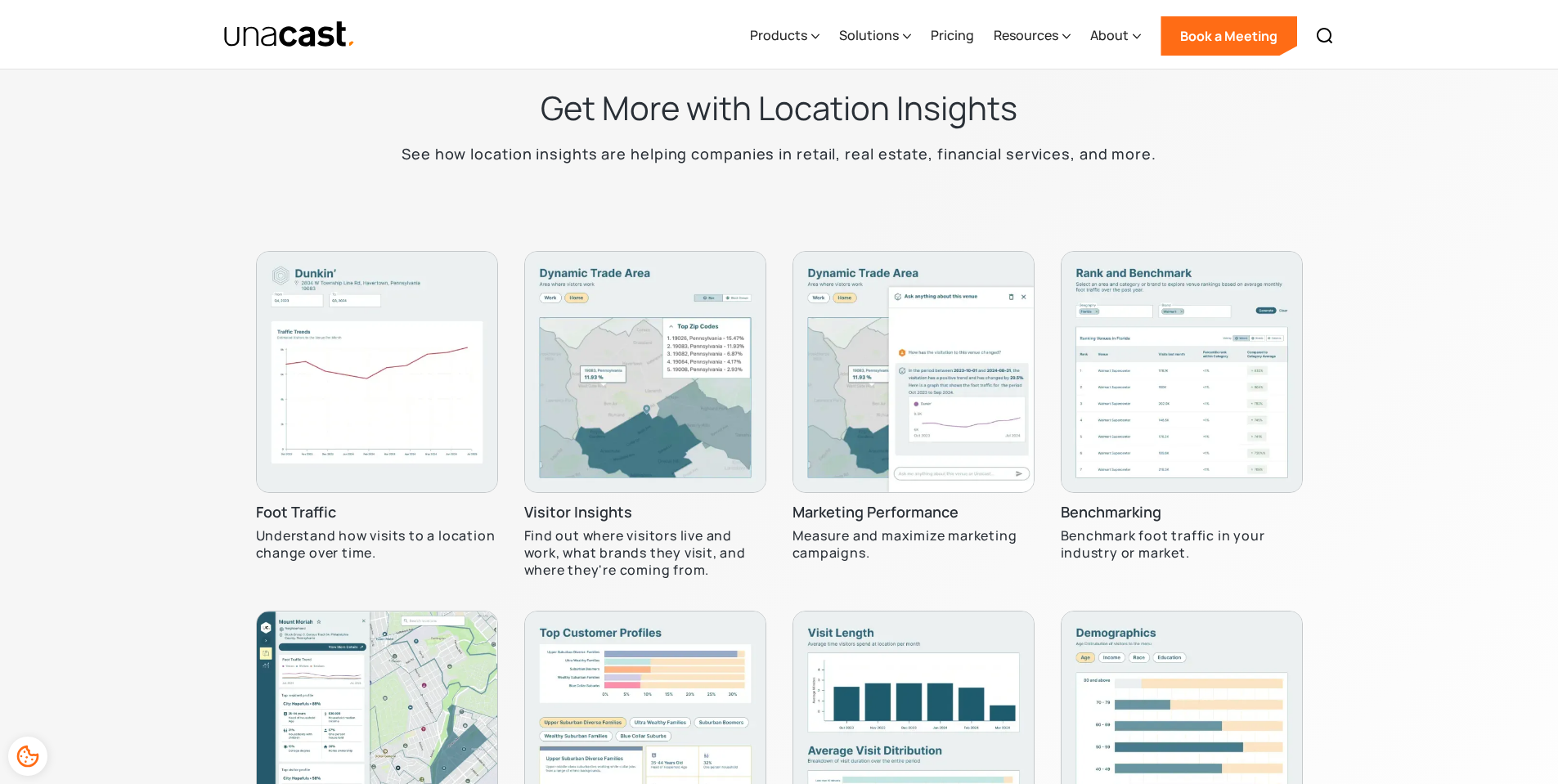
click at [827, 382] on img at bounding box center [914, 371] width 242 height 242
click at [873, 516] on h3 "Marketing Performance" at bounding box center [876, 512] width 166 height 19
click at [944, 354] on img at bounding box center [914, 371] width 242 height 242
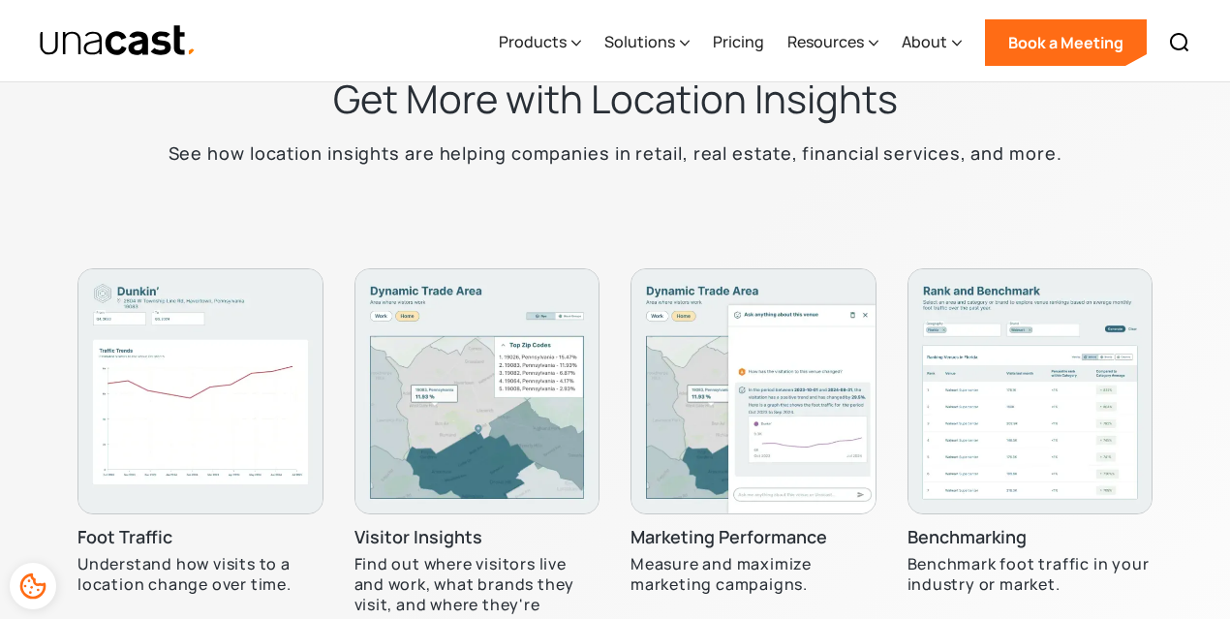
scroll to position [5216, 0]
